Goal: Find specific page/section: Find specific page/section

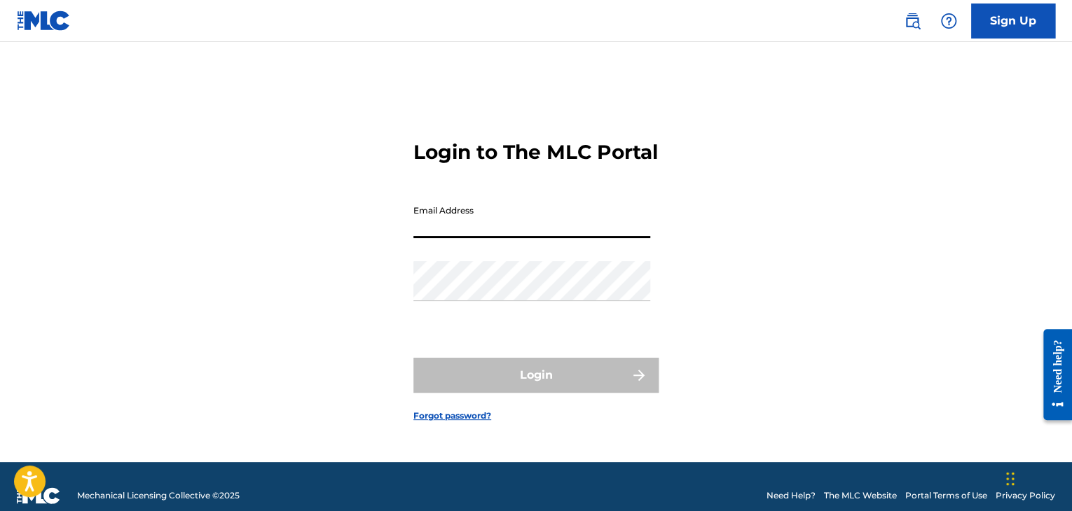
click at [567, 238] on input "Email Address" at bounding box center [531, 218] width 237 height 40
type input "[EMAIL_ADDRESS][DOMAIN_NAME]"
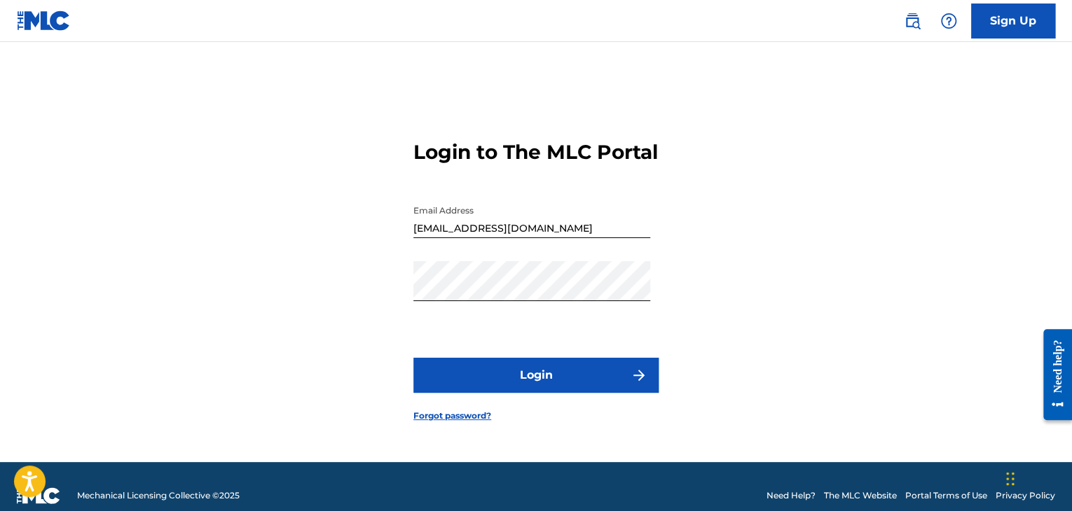
click at [503, 390] on button "Login" at bounding box center [535, 375] width 245 height 35
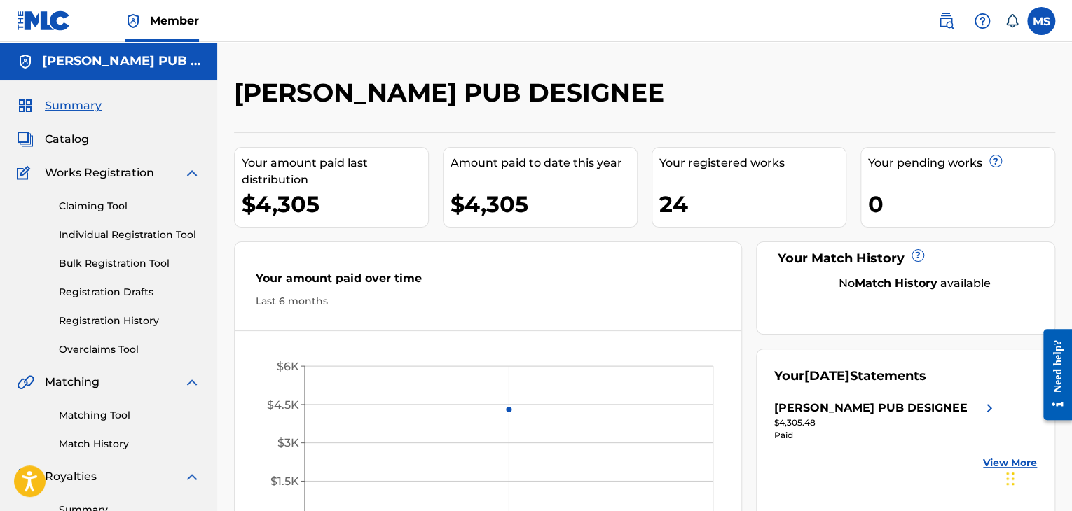
click at [84, 137] on span "Catalog" at bounding box center [67, 139] width 44 height 17
